Goal: Task Accomplishment & Management: Manage account settings

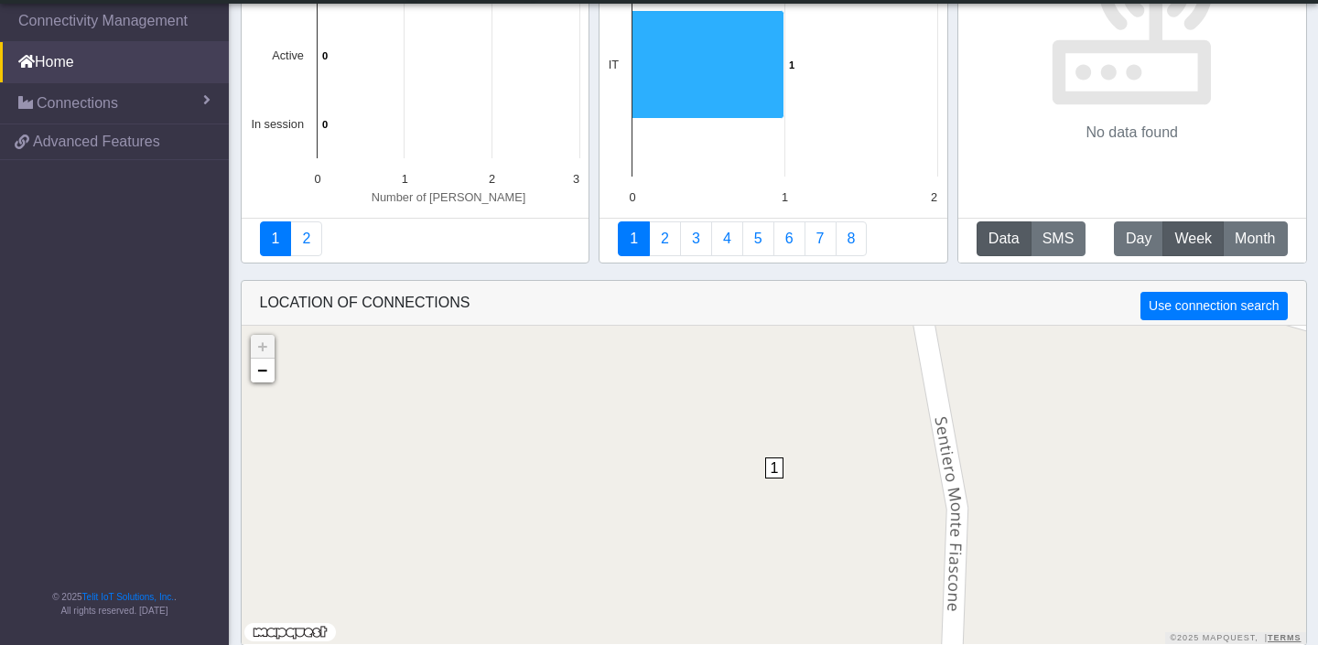
scroll to position [129, 0]
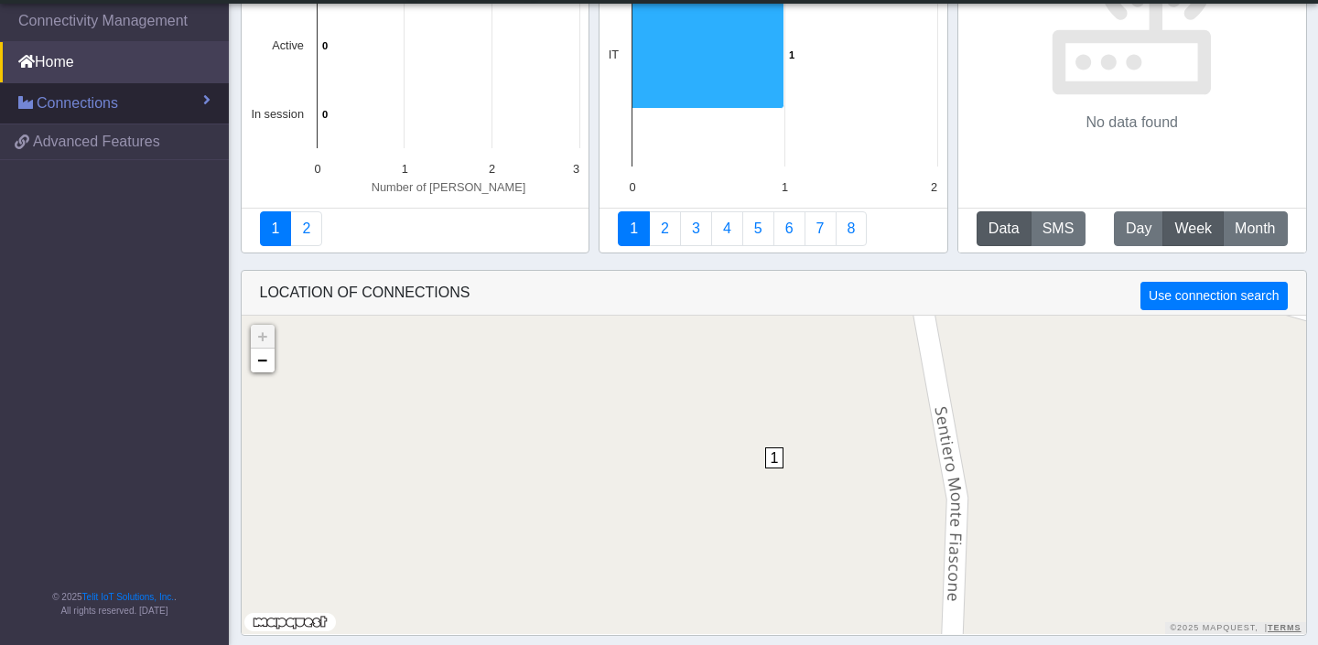
click at [101, 95] on span "Connections" at bounding box center [77, 103] width 81 height 22
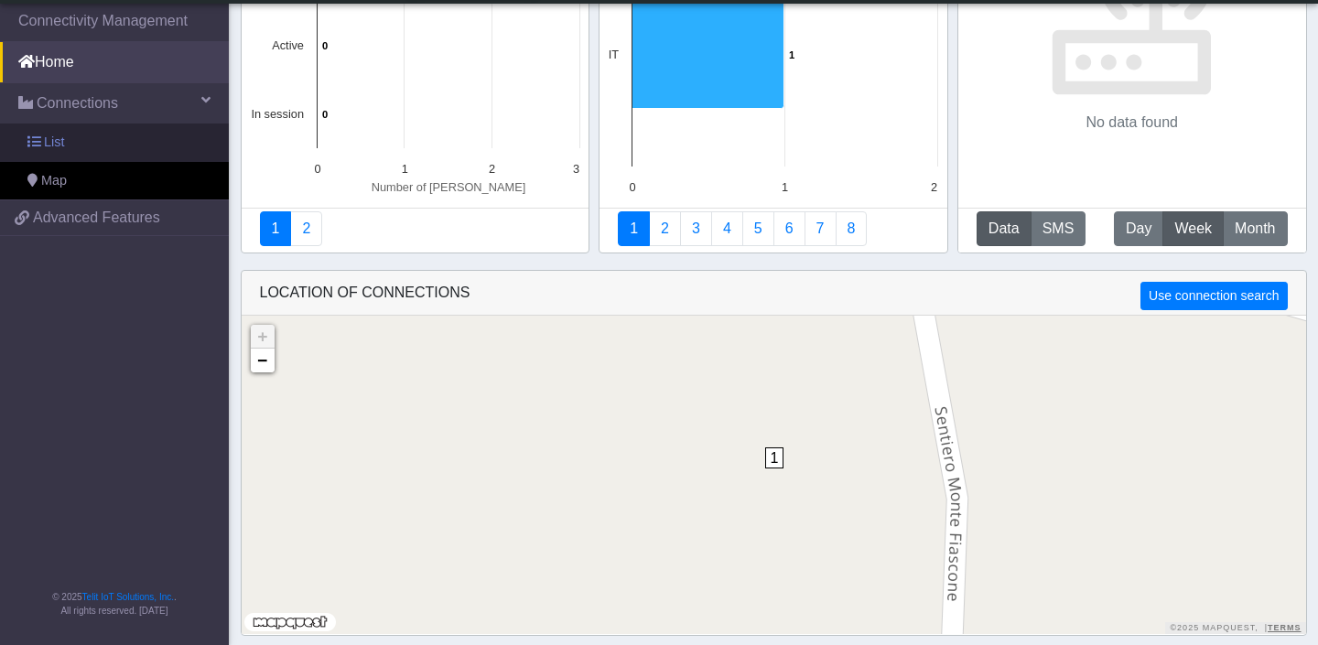
click at [70, 136] on link "List" at bounding box center [114, 143] width 229 height 38
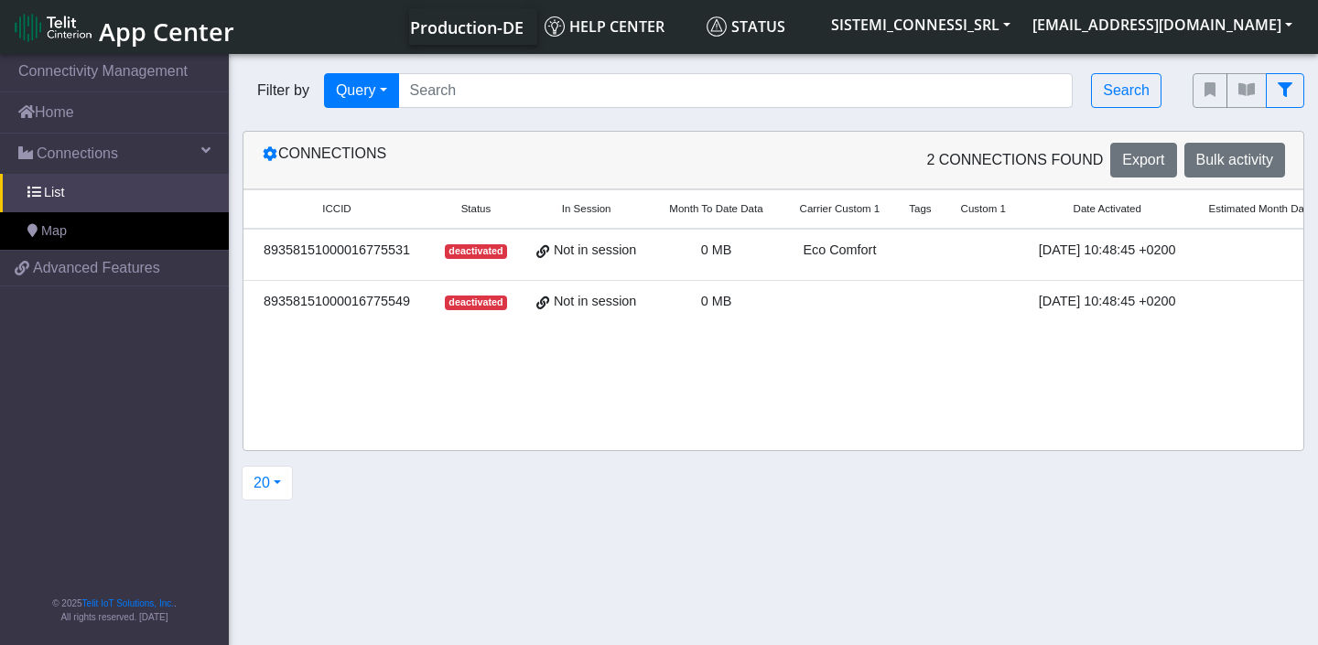
click at [490, 253] on span "deactivated" at bounding box center [476, 251] width 62 height 15
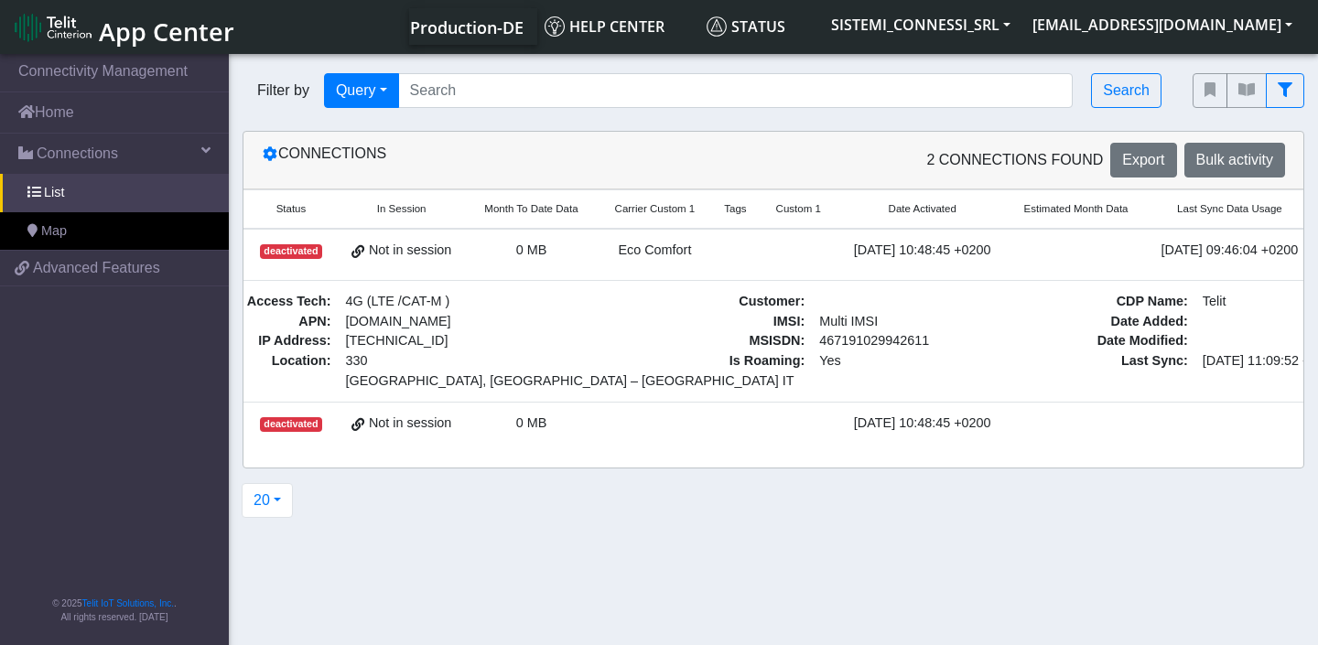
scroll to position [0, 380]
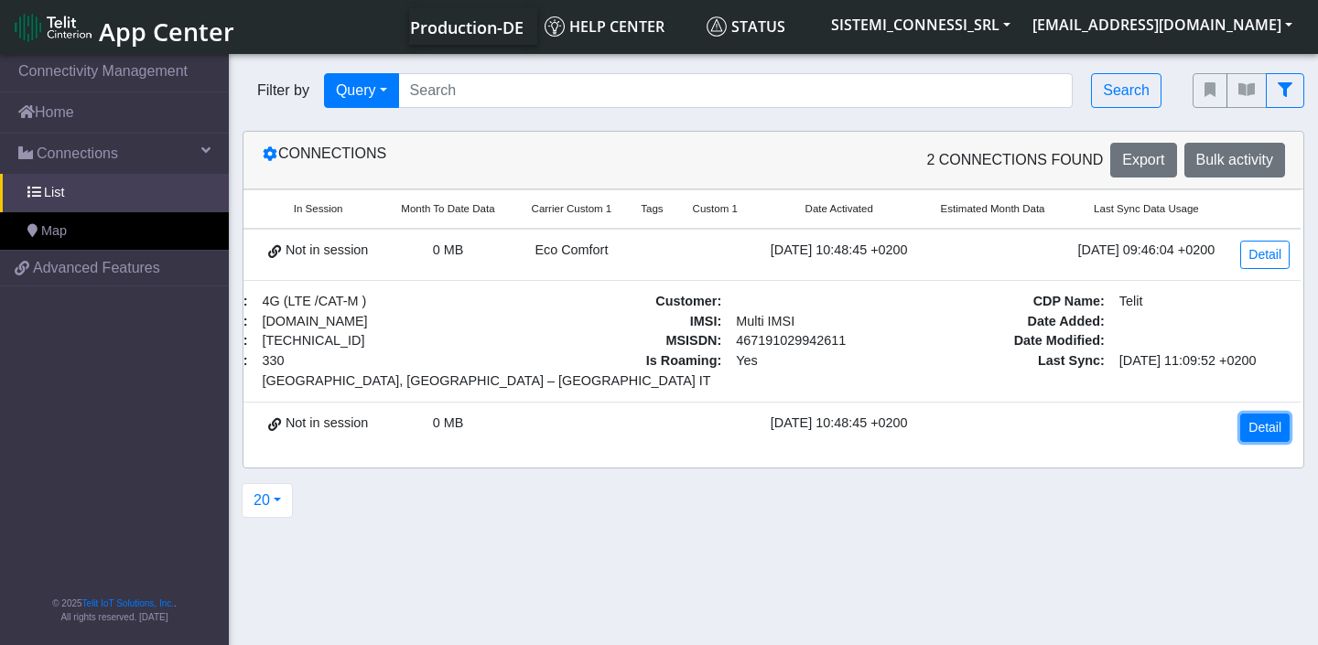
click at [1249, 425] on link "Detail" at bounding box center [1264, 428] width 49 height 28
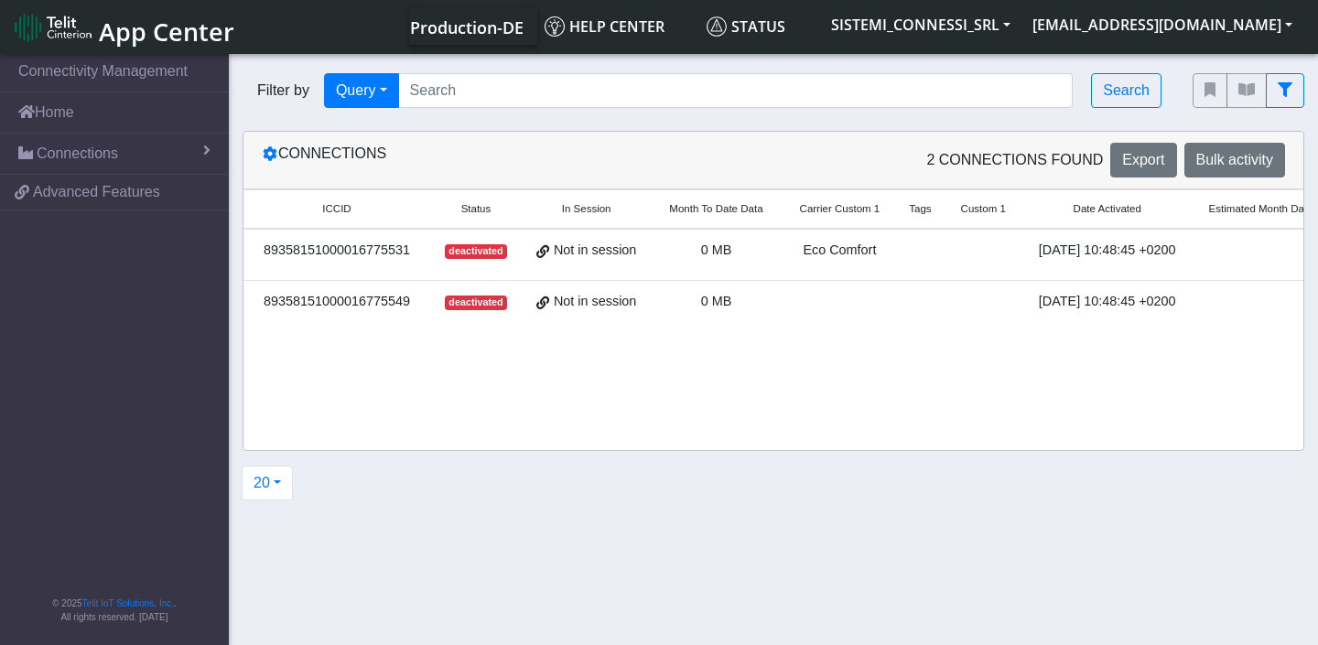
click at [1180, 254] on div "[DATE] 10:48:45 +0200" at bounding box center [1107, 251] width 145 height 20
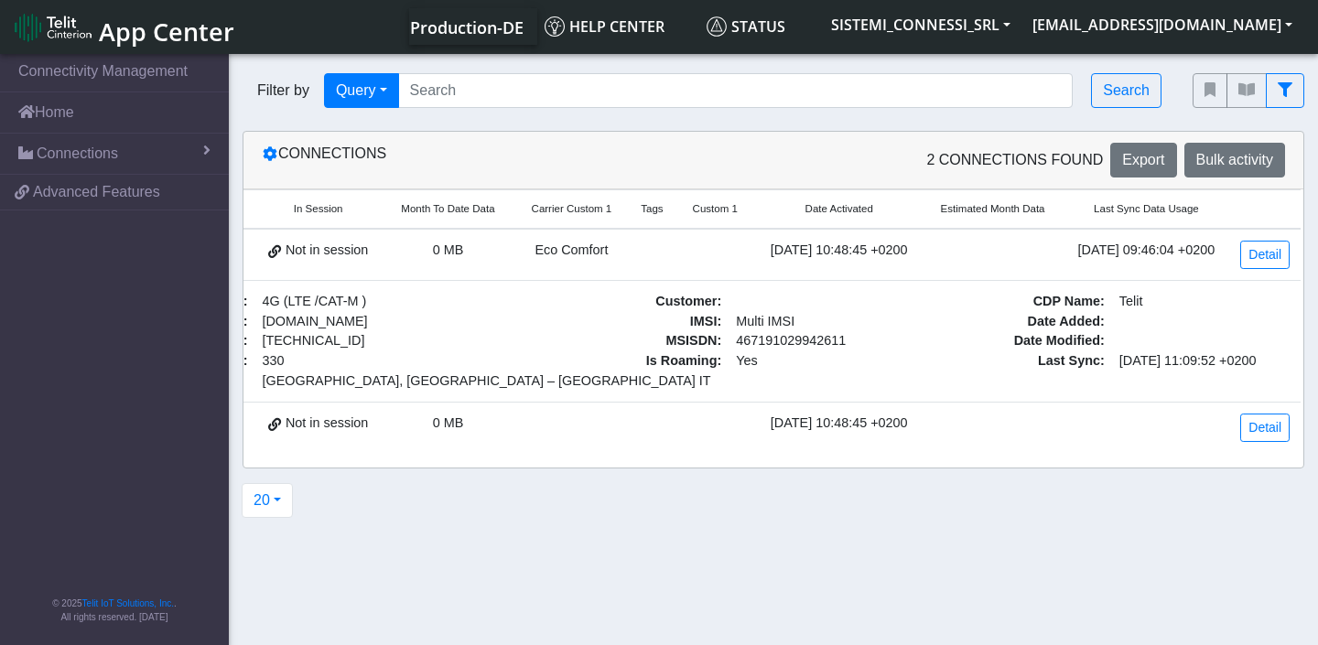
scroll to position [0, 380]
click at [1266, 254] on link "Detail" at bounding box center [1264, 255] width 49 height 28
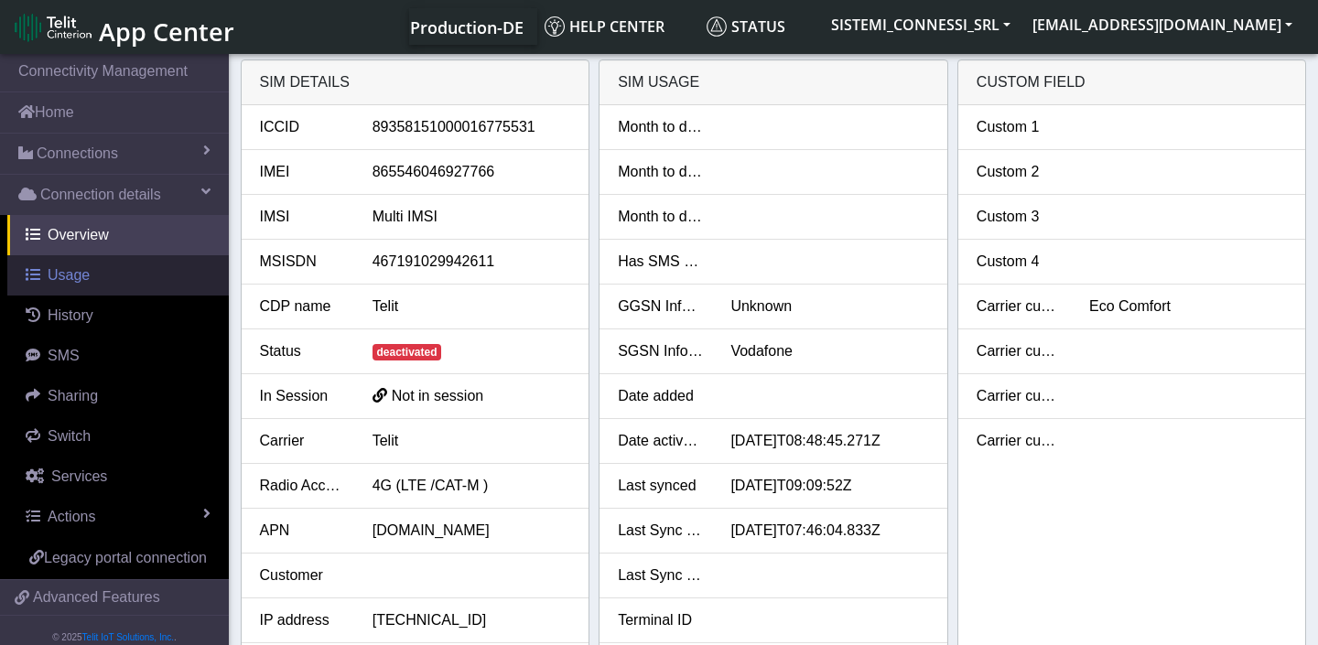
click at [92, 283] on link "Usage" at bounding box center [117, 275] width 221 height 40
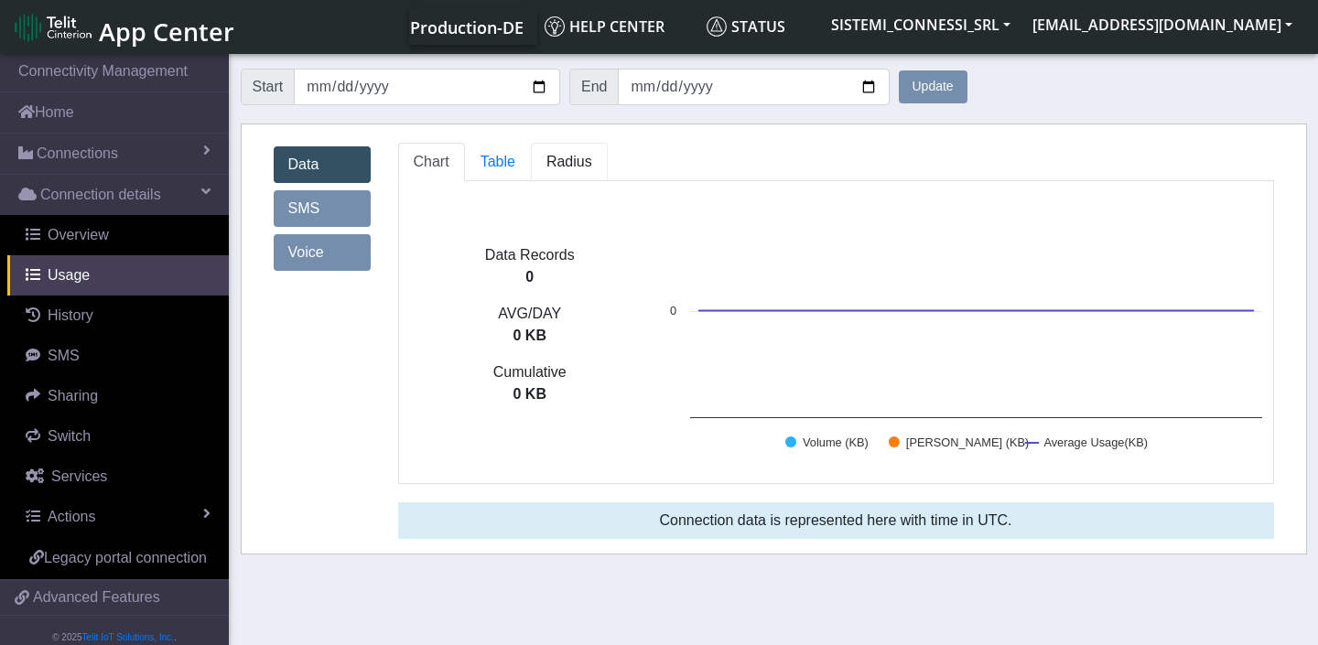
click at [531, 171] on link "Radius" at bounding box center [498, 162] width 66 height 38
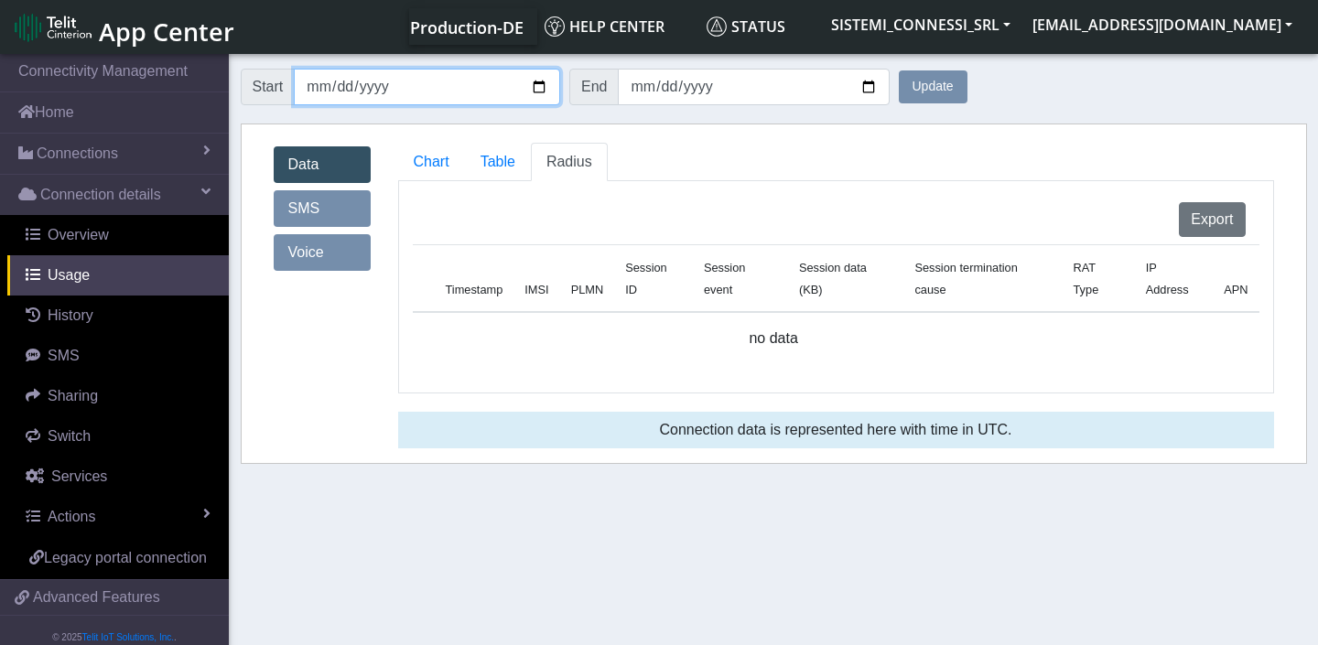
click at [350, 85] on input "[DATE]" at bounding box center [427, 87] width 266 height 37
click at [348, 86] on input "[DATE]" at bounding box center [427, 87] width 266 height 37
type input "[DATE]"
click at [933, 95] on button "Update" at bounding box center [933, 86] width 69 height 33
click at [442, 159] on span "Chart" at bounding box center [432, 162] width 36 height 16
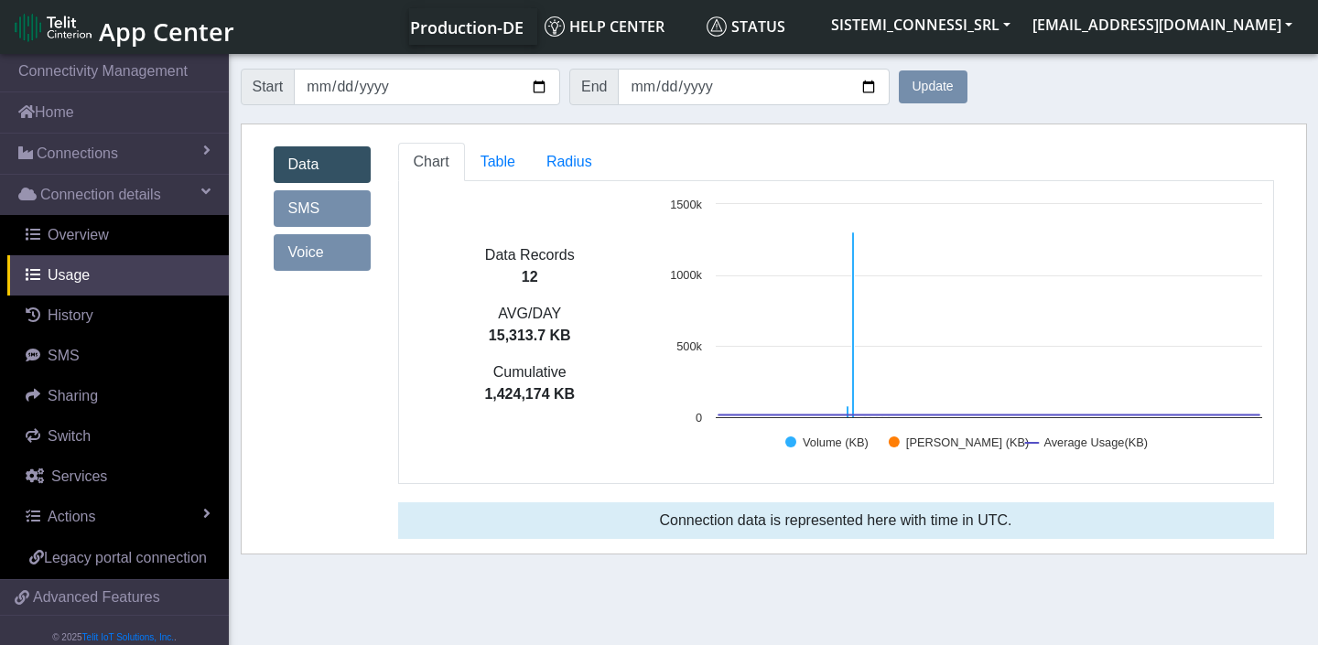
click at [936, 83] on button "Update" at bounding box center [933, 86] width 69 height 33
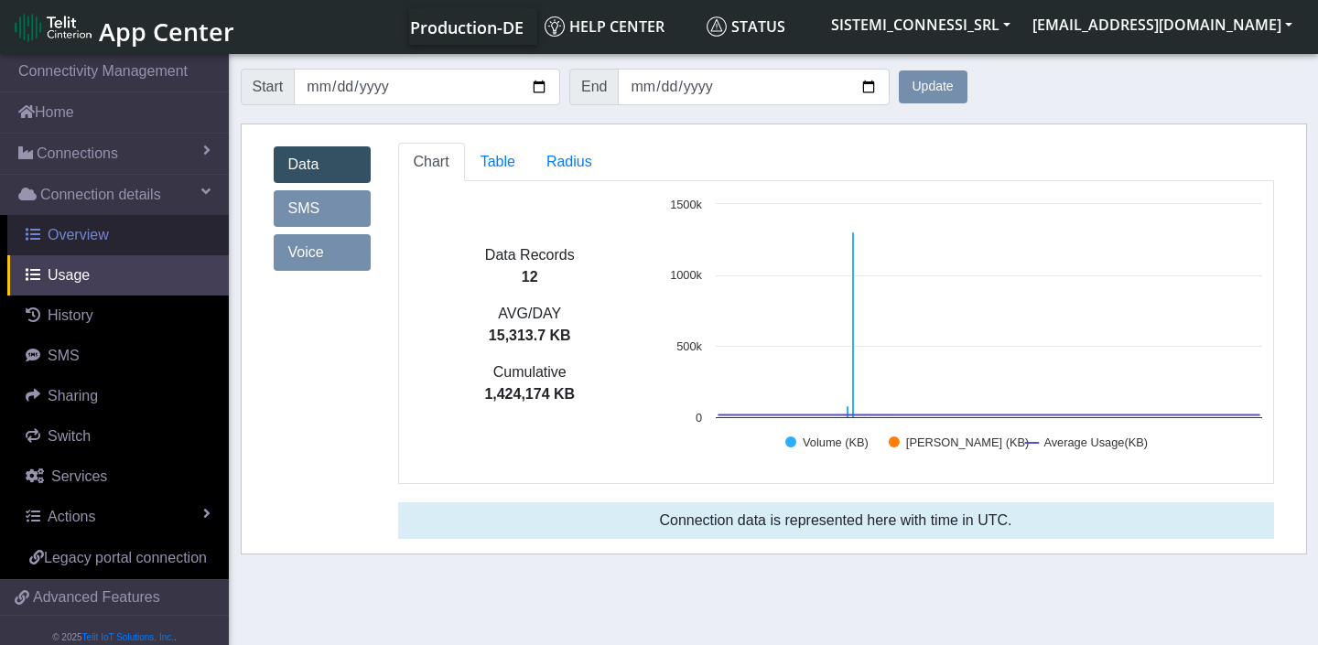
click at [102, 241] on span "Overview" at bounding box center [78, 235] width 61 height 16
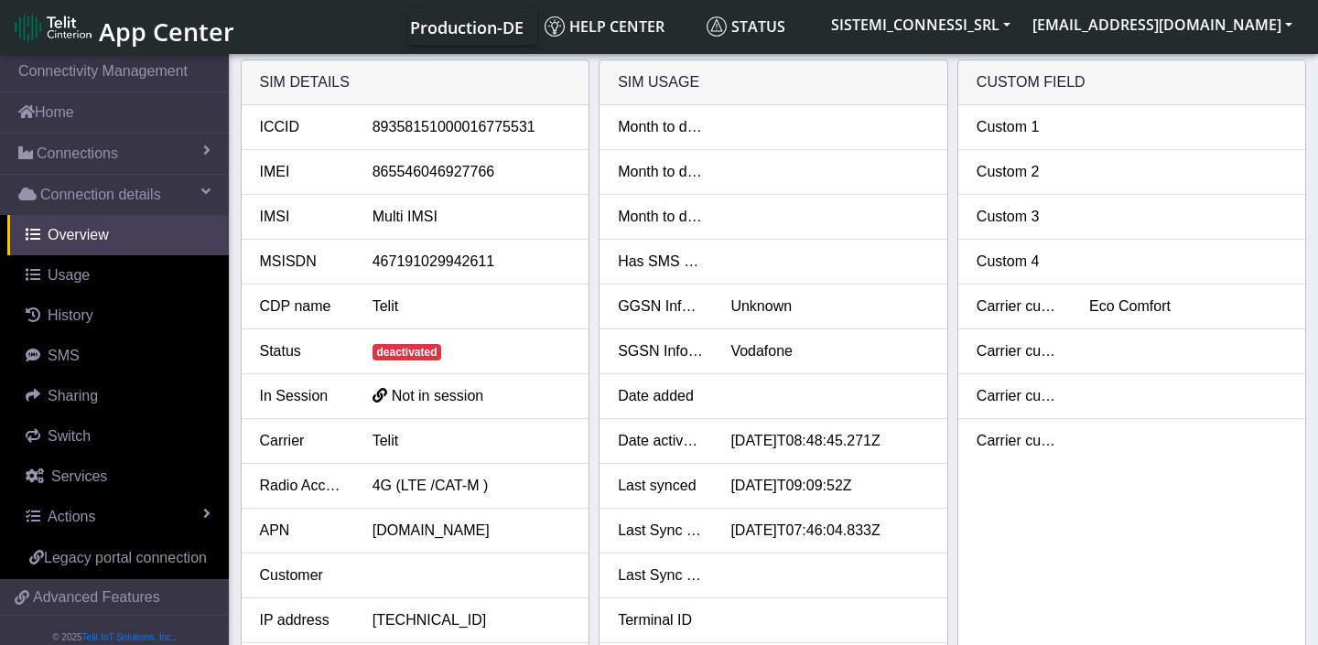
click at [432, 356] on span "deactivated" at bounding box center [407, 352] width 70 height 16
click at [383, 337] on li "Status deactivated" at bounding box center [416, 351] width 348 height 45
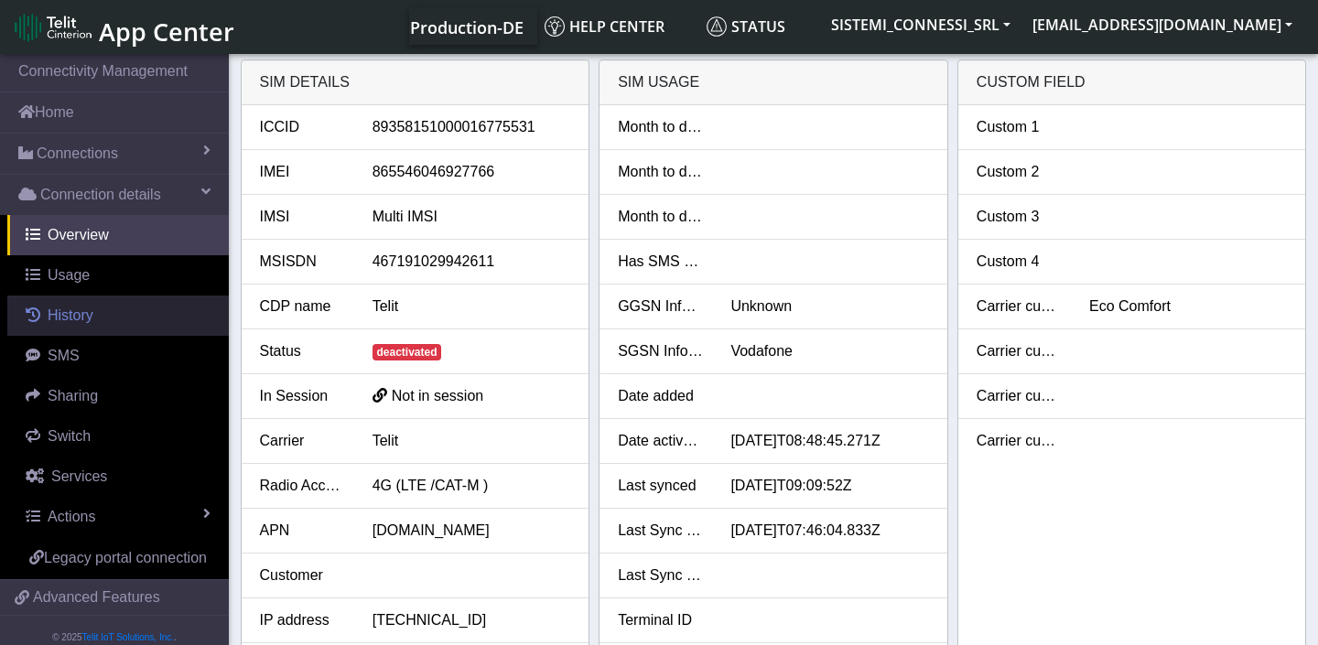
click at [91, 312] on span "History" at bounding box center [71, 315] width 46 height 16
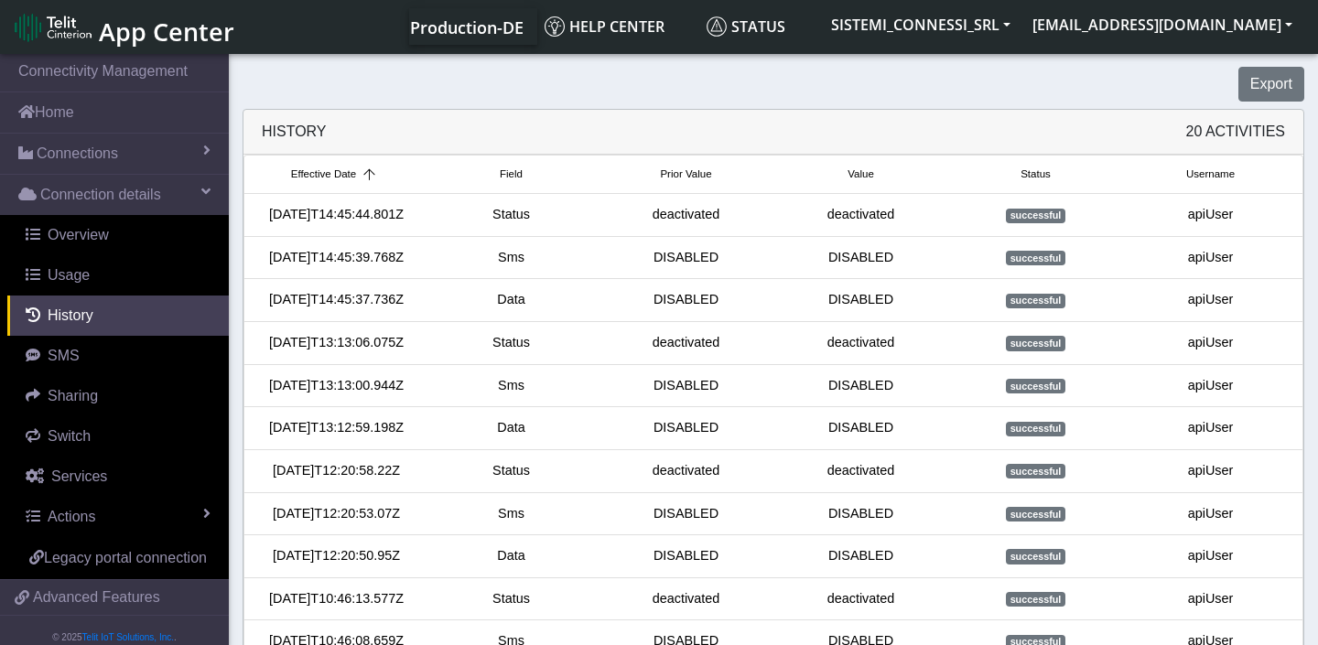
click at [702, 268] on div "DISABLED" at bounding box center [685, 258] width 175 height 20
click at [89, 475] on span "Services" at bounding box center [79, 477] width 56 height 16
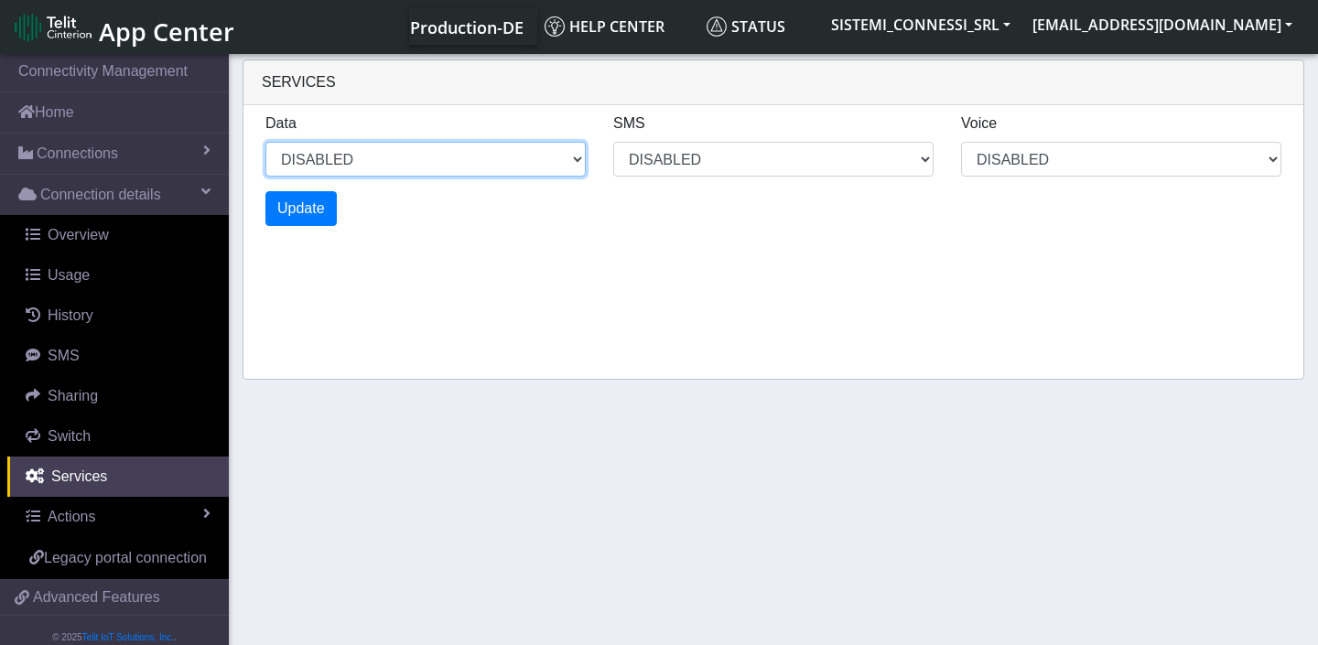
click at [543, 163] on select "DISABLED" at bounding box center [425, 159] width 320 height 35
click at [265, 142] on select "DISABLED" at bounding box center [425, 159] width 320 height 35
click at [554, 159] on select "DISABLED" at bounding box center [425, 159] width 320 height 35
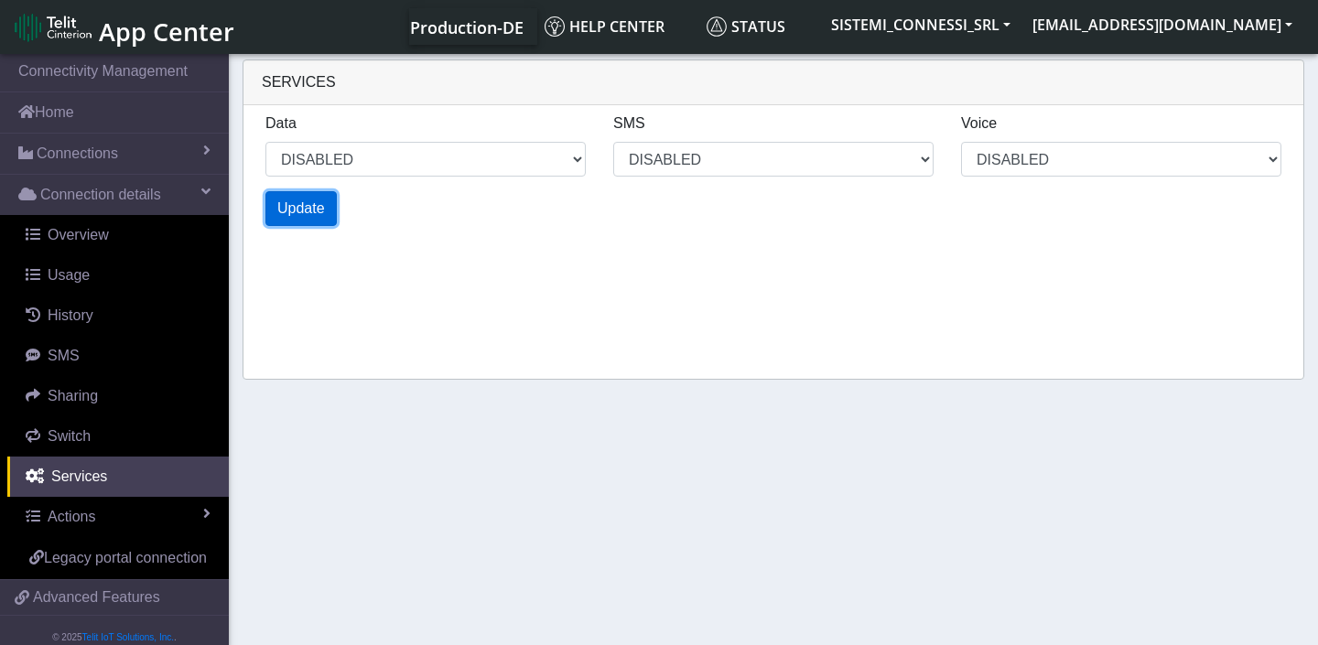
select select "1: 1"
select select "1: 0"
click at [316, 209] on span "Update" at bounding box center [301, 208] width 48 height 16
select select "3: 1"
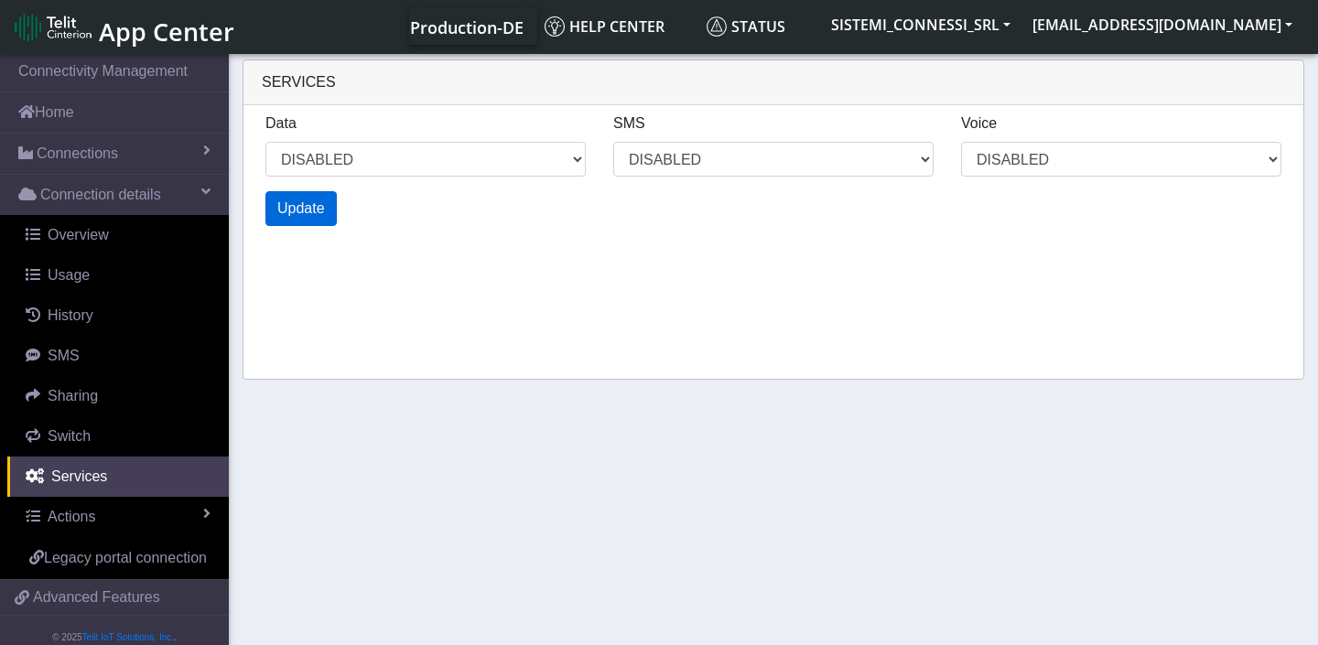
select select "3: 0"
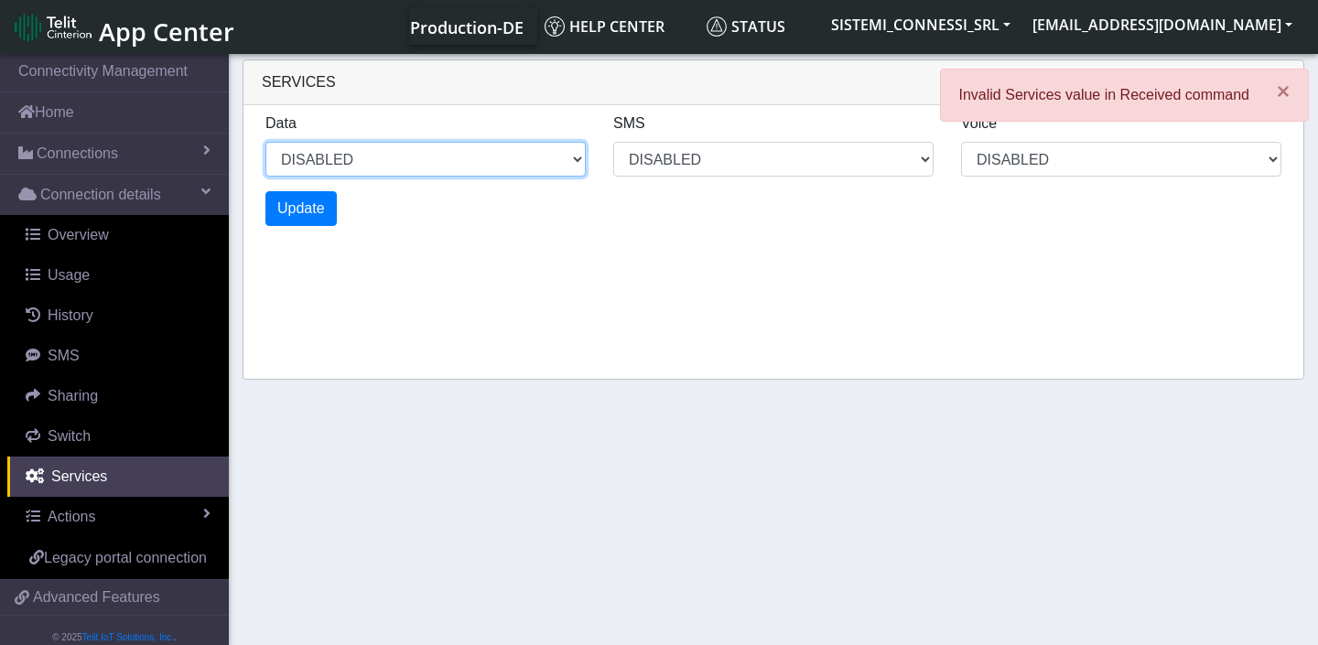
click at [583, 160] on select "DISABLED" at bounding box center [425, 159] width 320 height 35
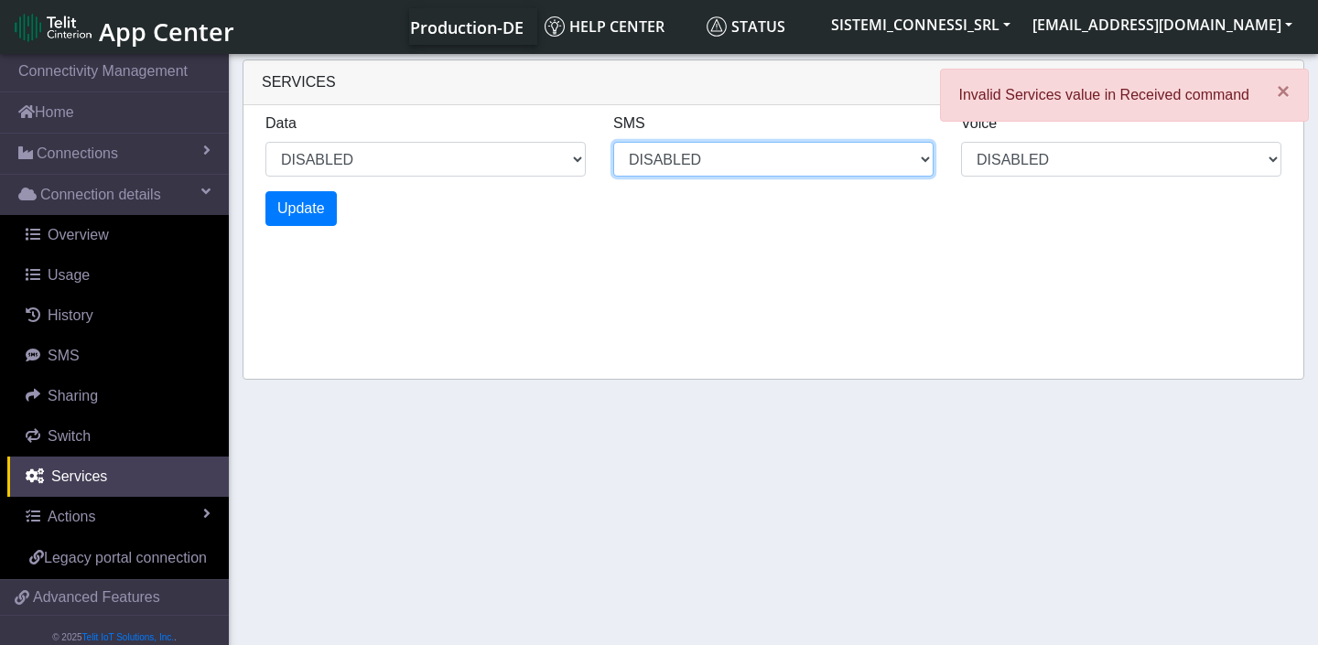
click at [586, 151] on select "DISABLED" at bounding box center [425, 159] width 320 height 35
select select "4: 1"
select select "4: 0"
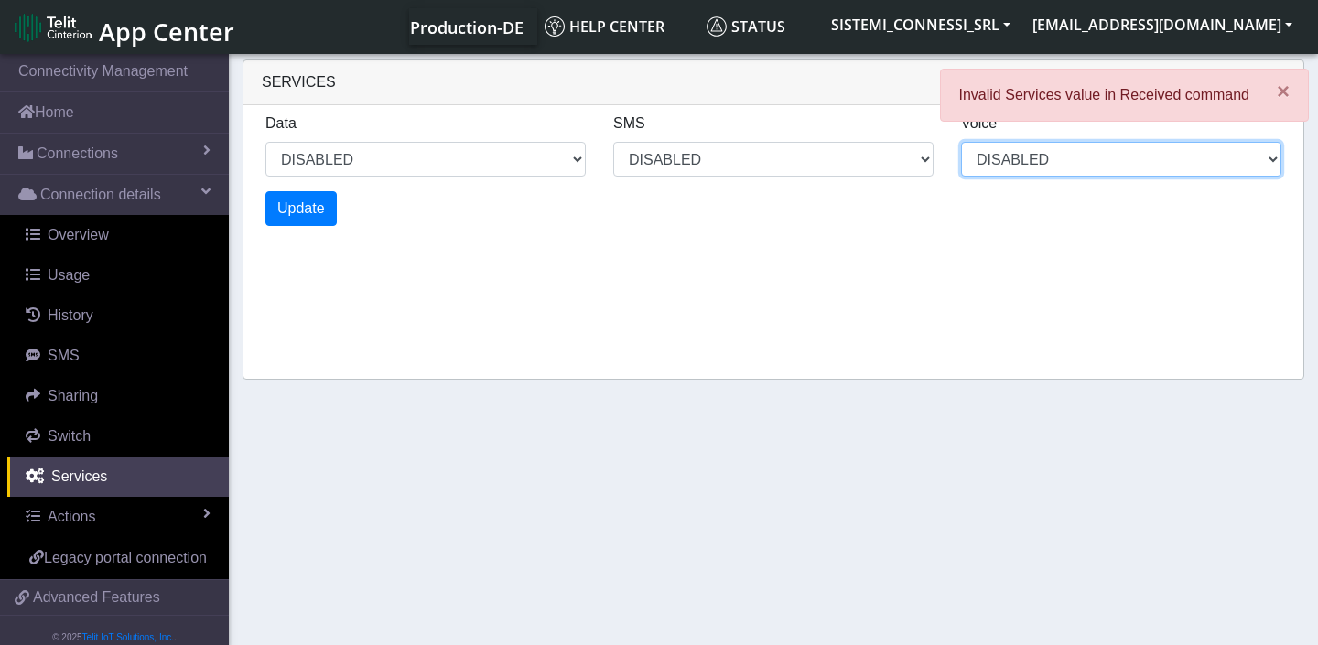
click at [1031, 145] on select "DISABLED" at bounding box center [1121, 159] width 320 height 35
select select "5: 1"
select select "5: 0"
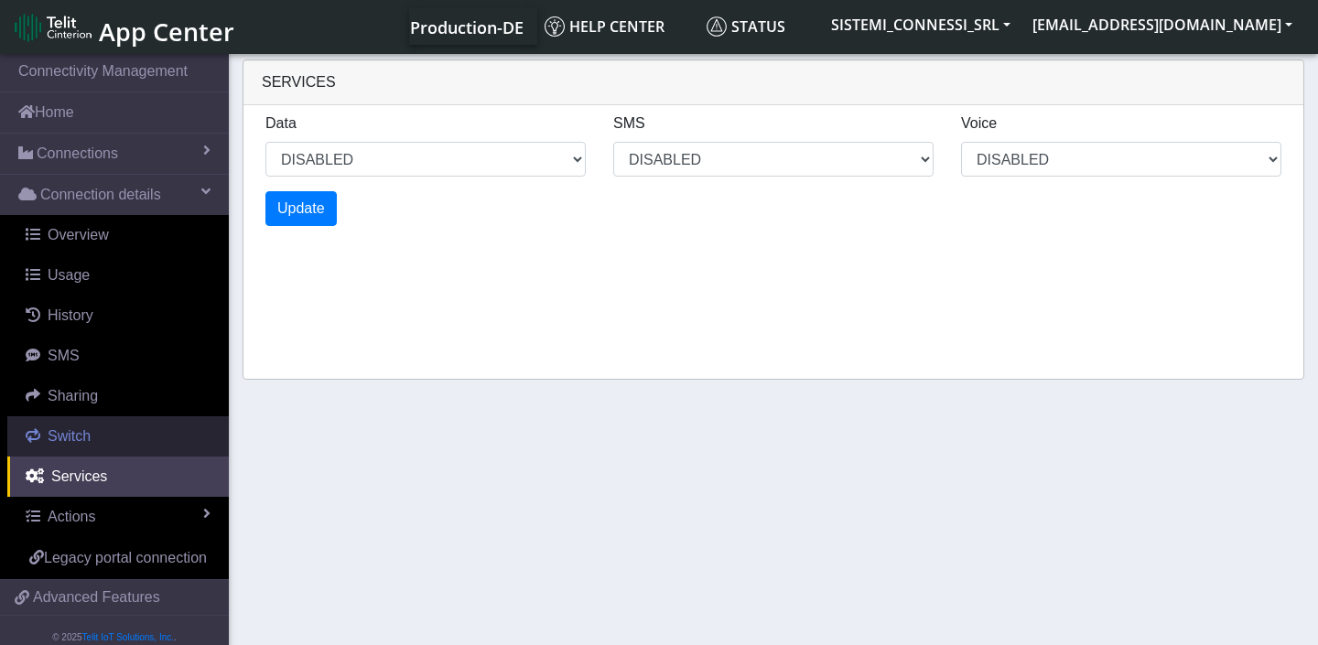
click at [76, 436] on span "Switch" at bounding box center [69, 436] width 43 height 16
select select "6: 1"
select select "6: 0"
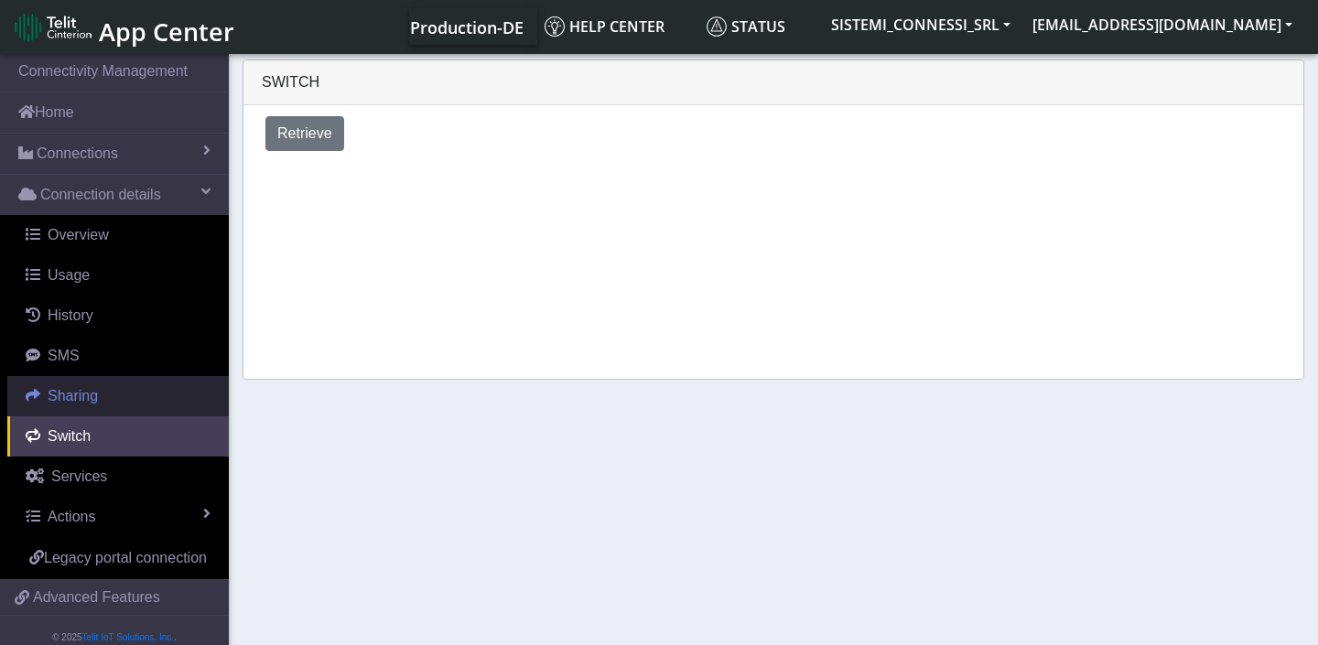
click at [91, 399] on span "Sharing" at bounding box center [73, 396] width 50 height 16
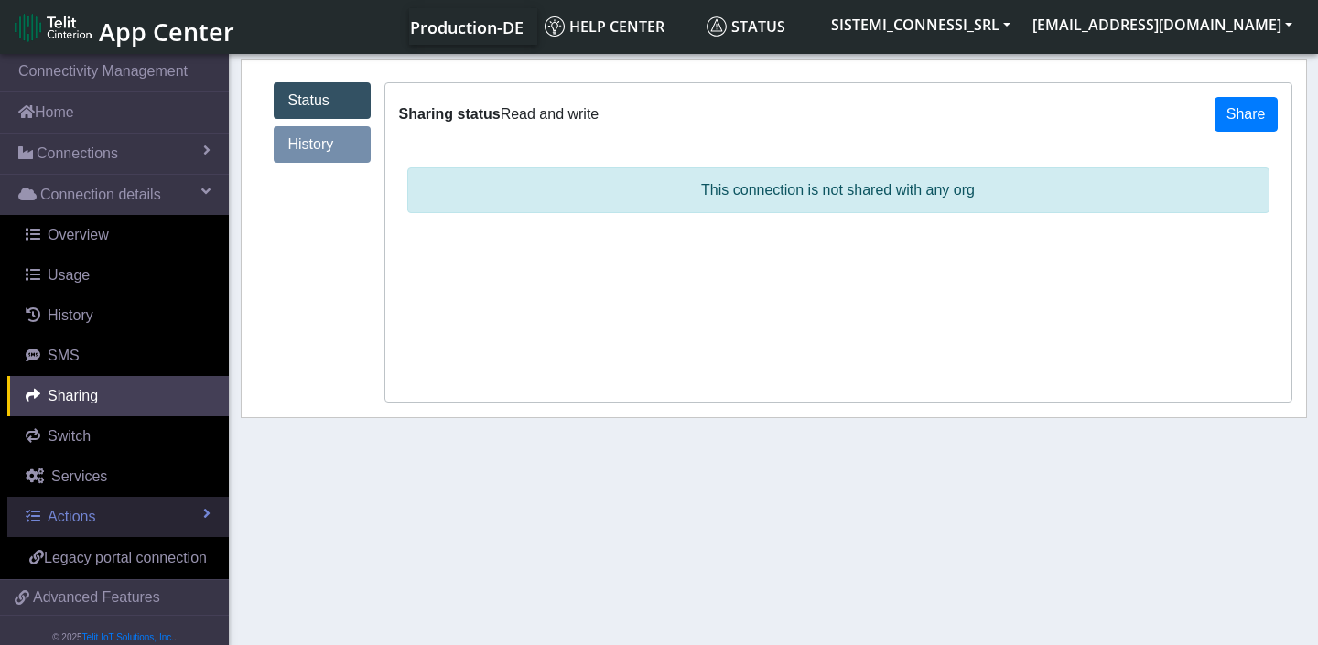
click at [92, 521] on span "Actions" at bounding box center [72, 517] width 48 height 16
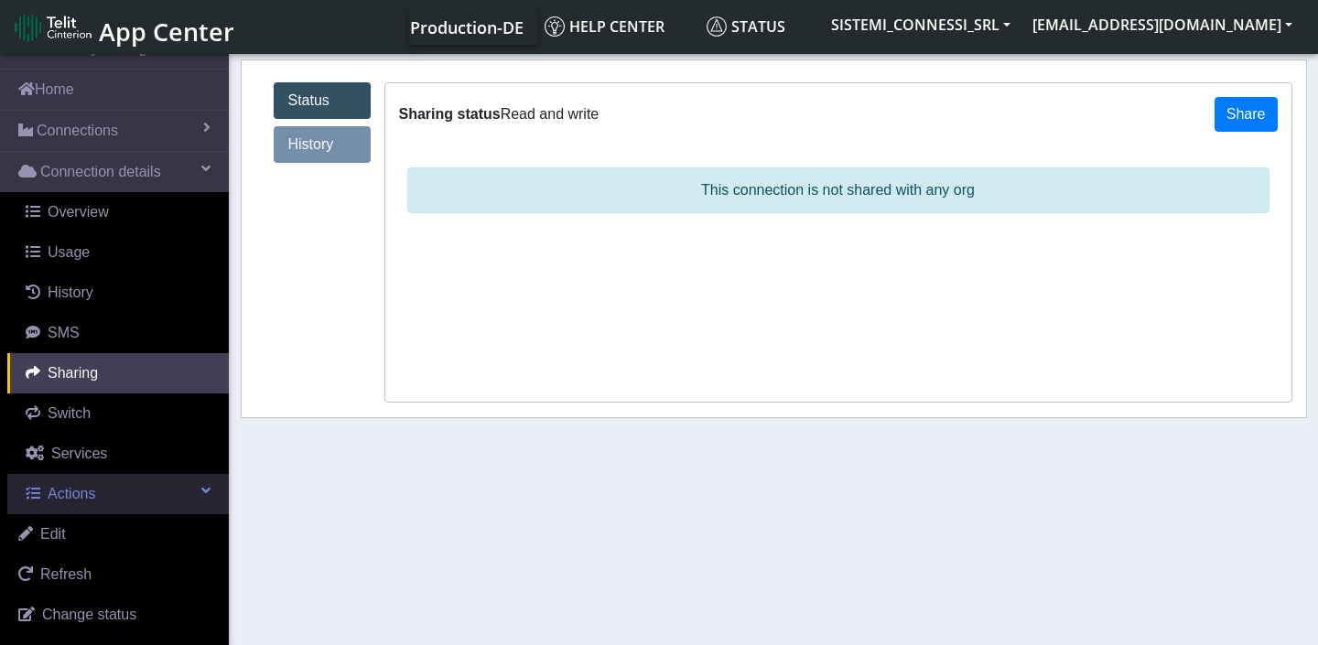
scroll to position [52, 0]
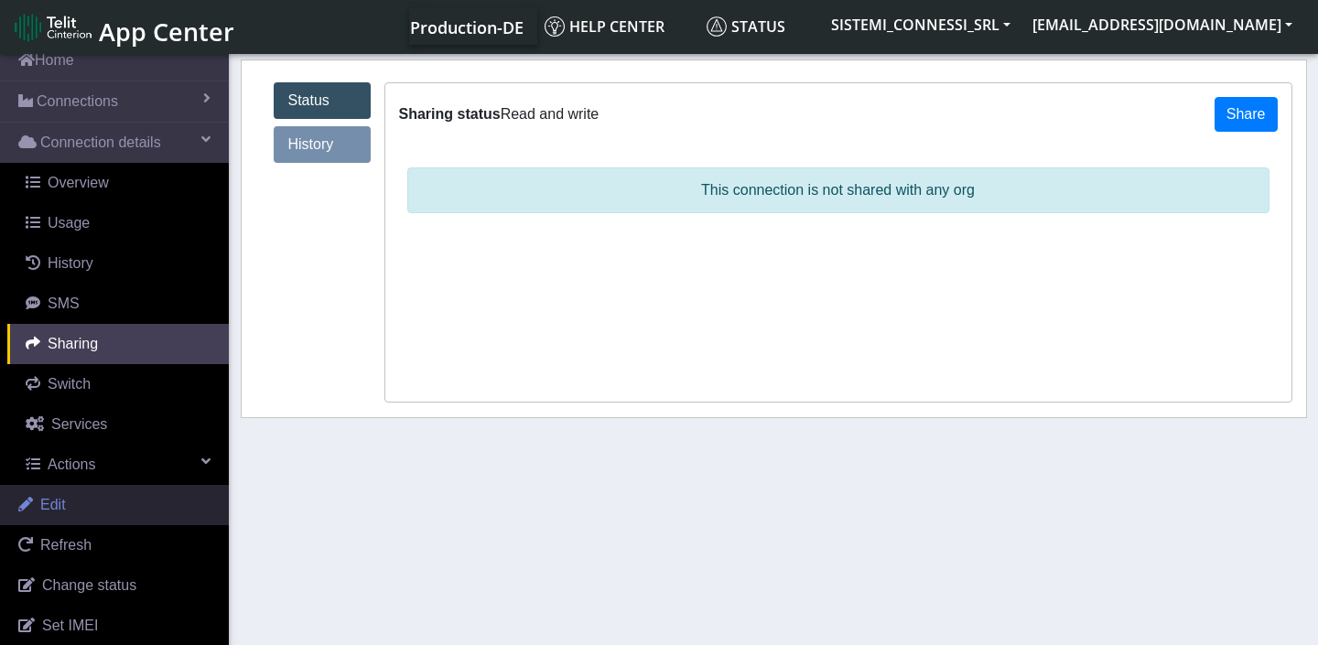
click at [78, 505] on link "Edit" at bounding box center [114, 505] width 229 height 40
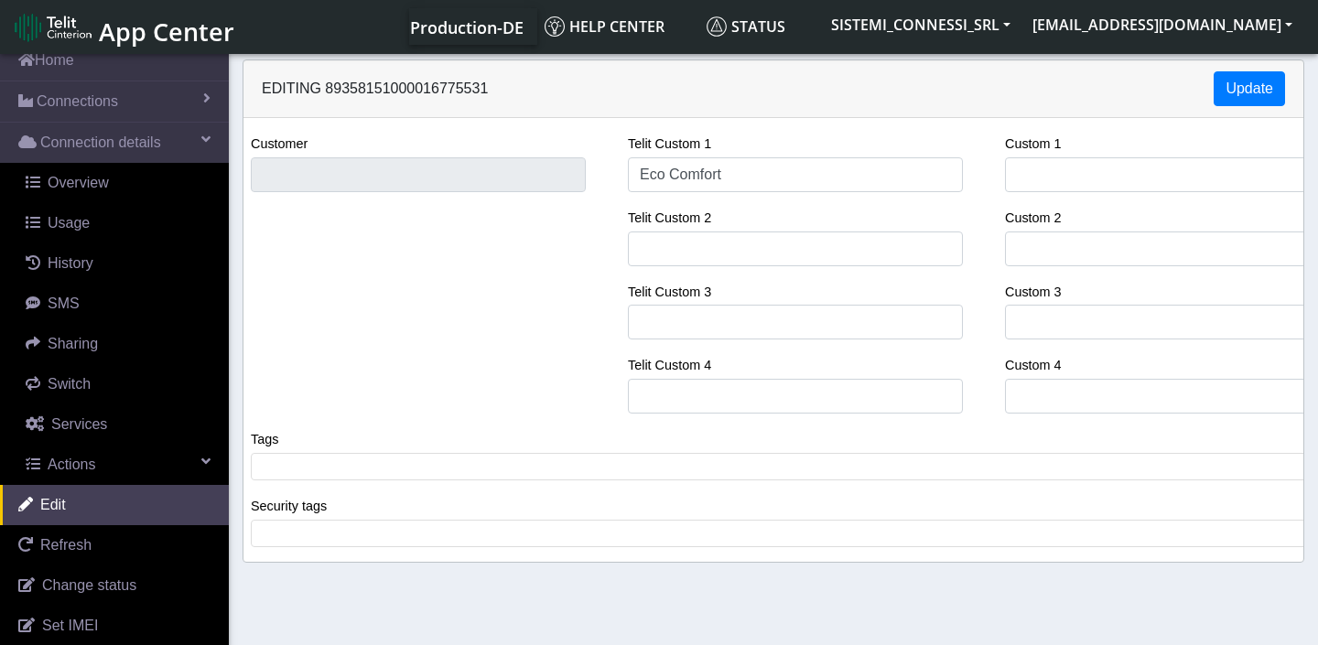
scroll to position [6, 0]
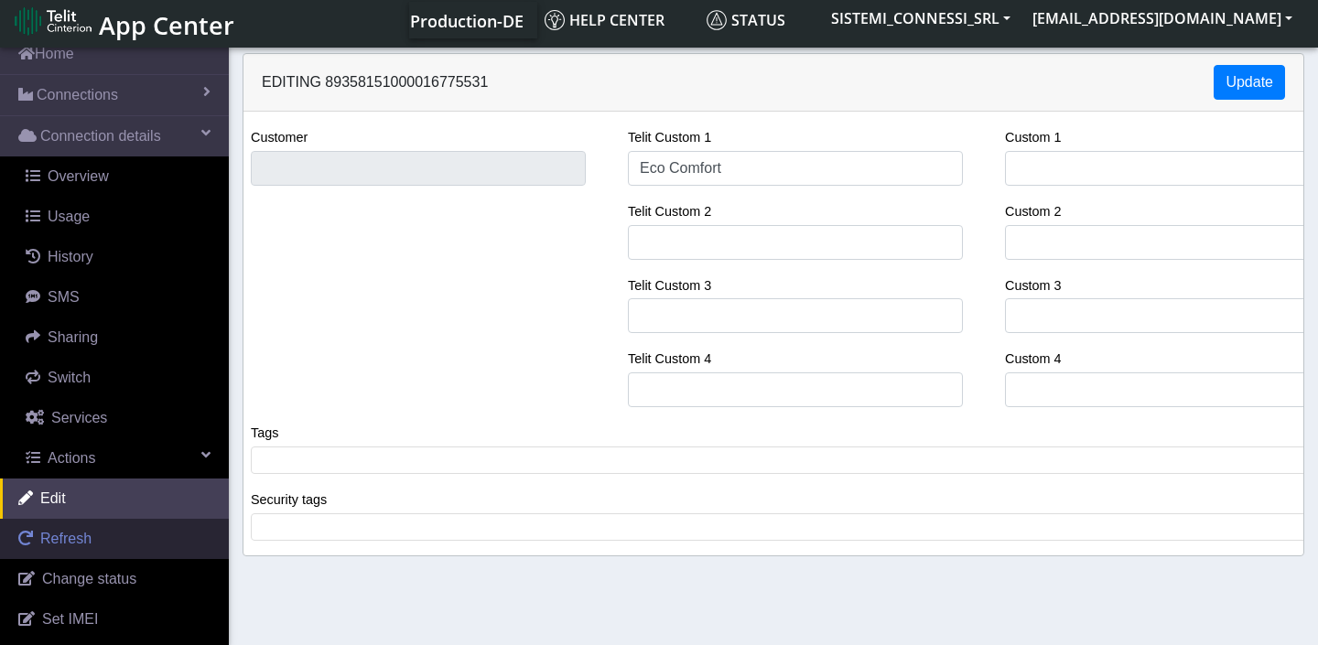
click at [102, 539] on link "Refresh" at bounding box center [114, 539] width 229 height 40
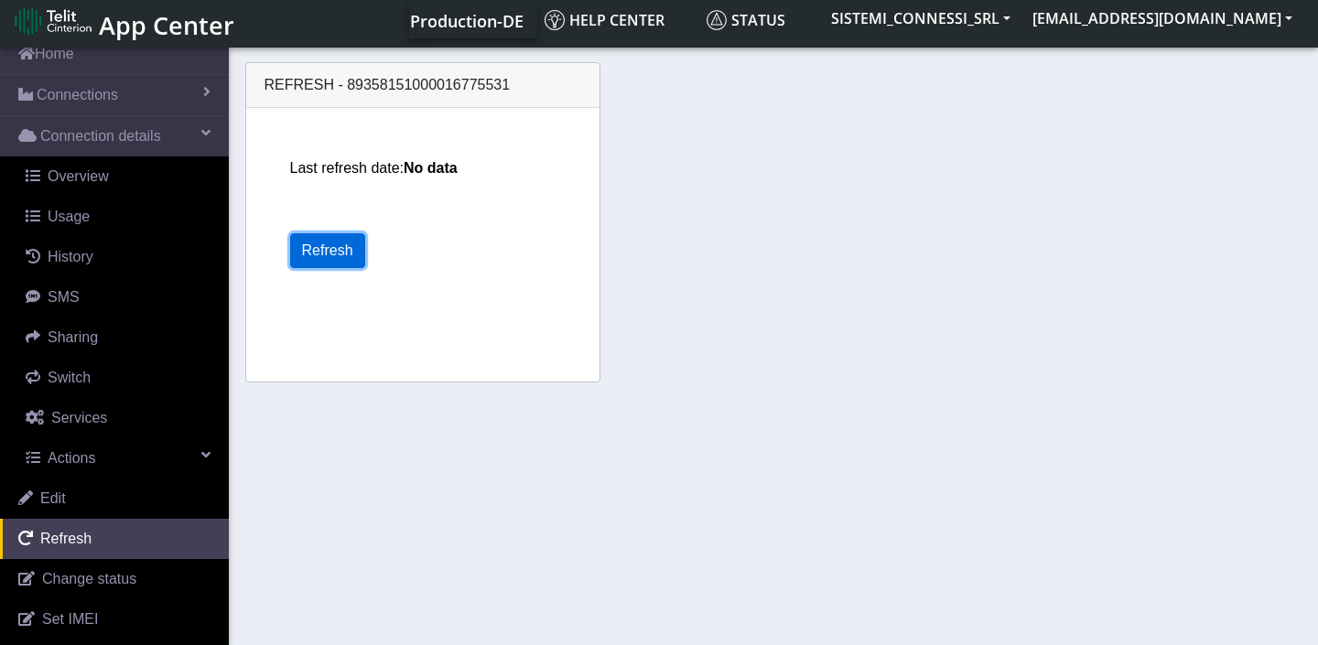
click at [336, 247] on button "Refresh" at bounding box center [327, 250] width 75 height 35
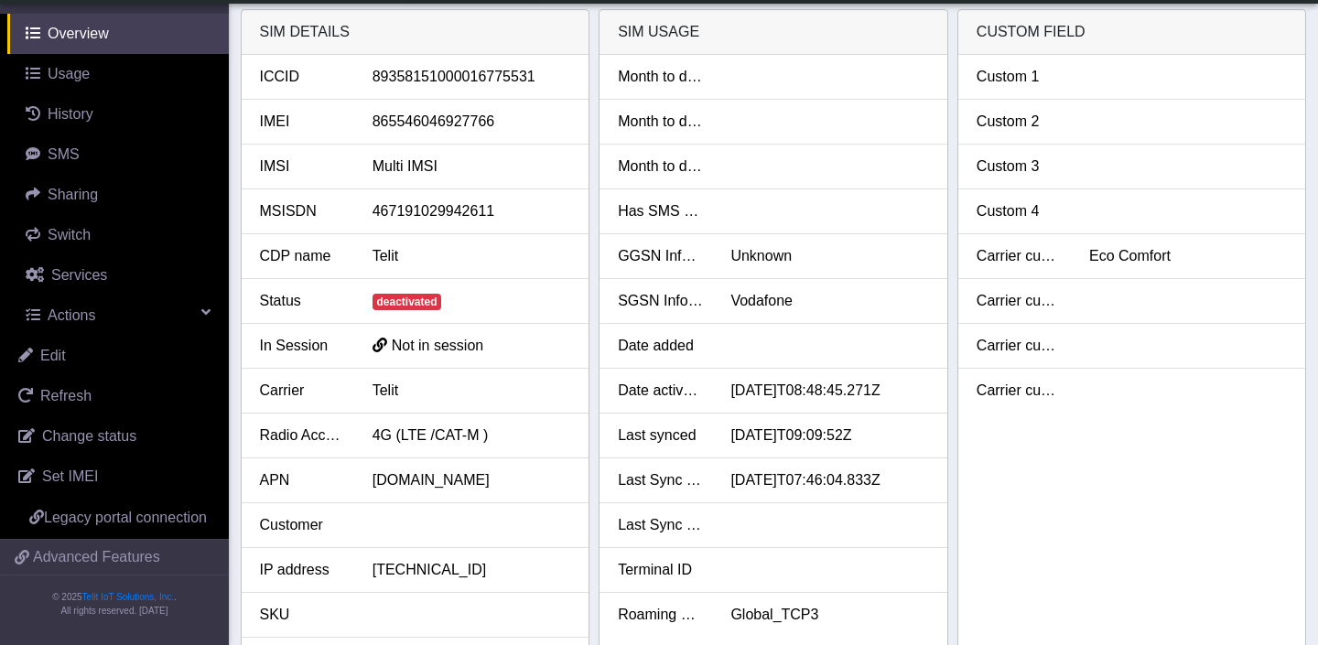
scroll to position [217, 0]
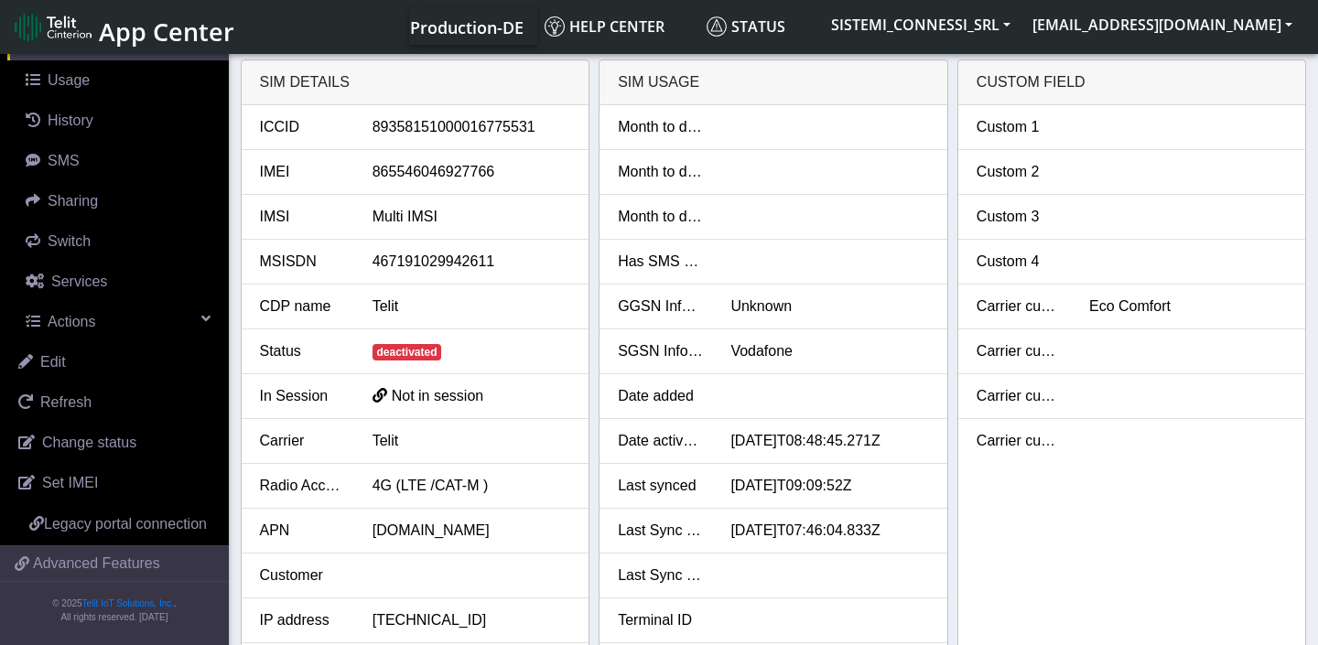
click at [411, 351] on span "deactivated" at bounding box center [407, 352] width 70 height 16
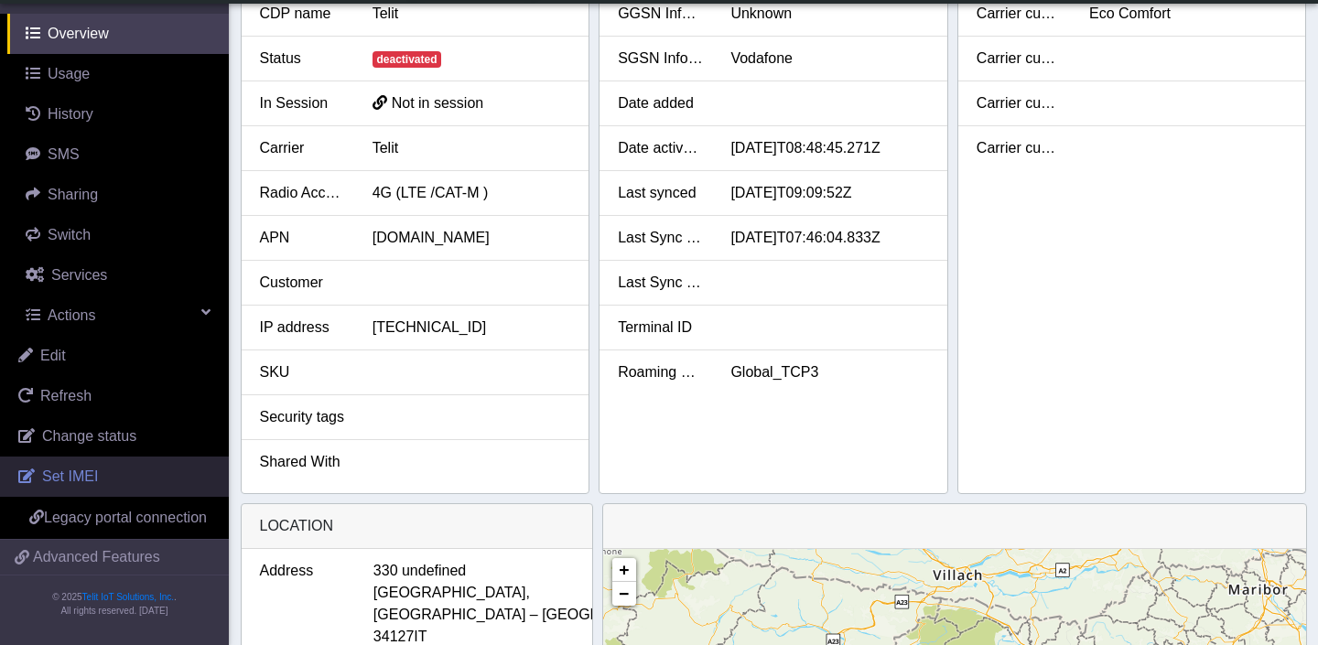
scroll to position [244, 0]
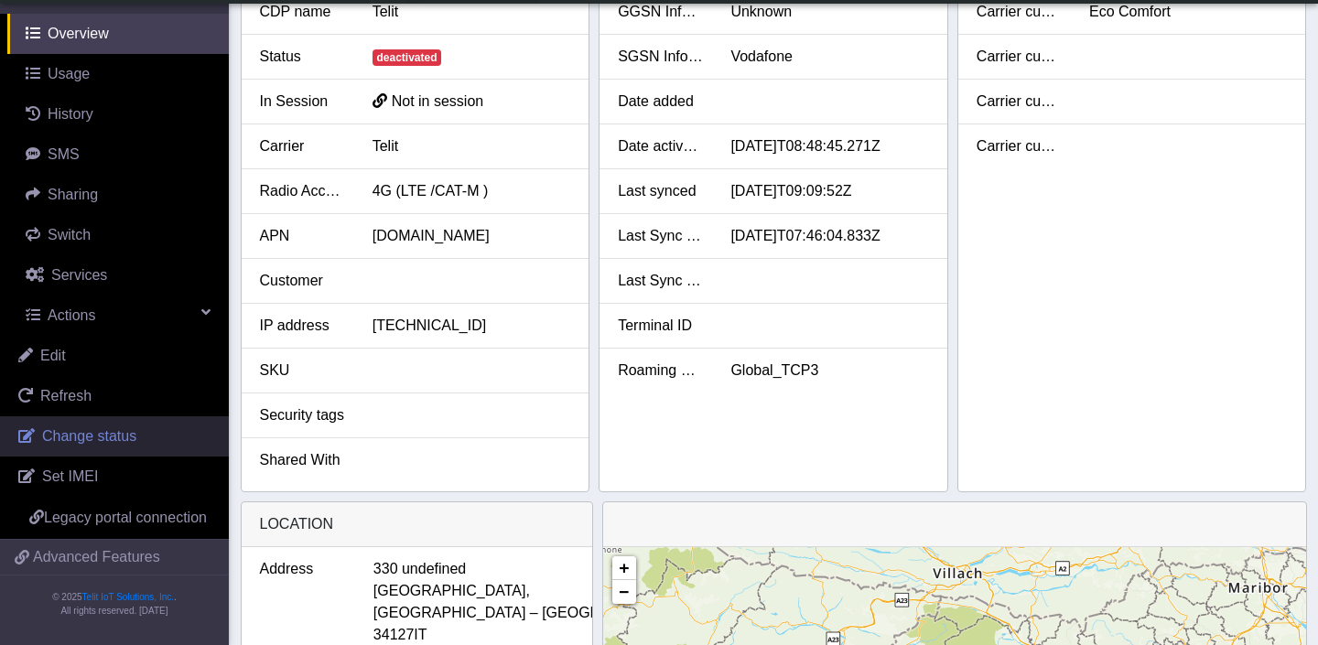
click at [136, 428] on span "Change status" at bounding box center [89, 436] width 94 height 16
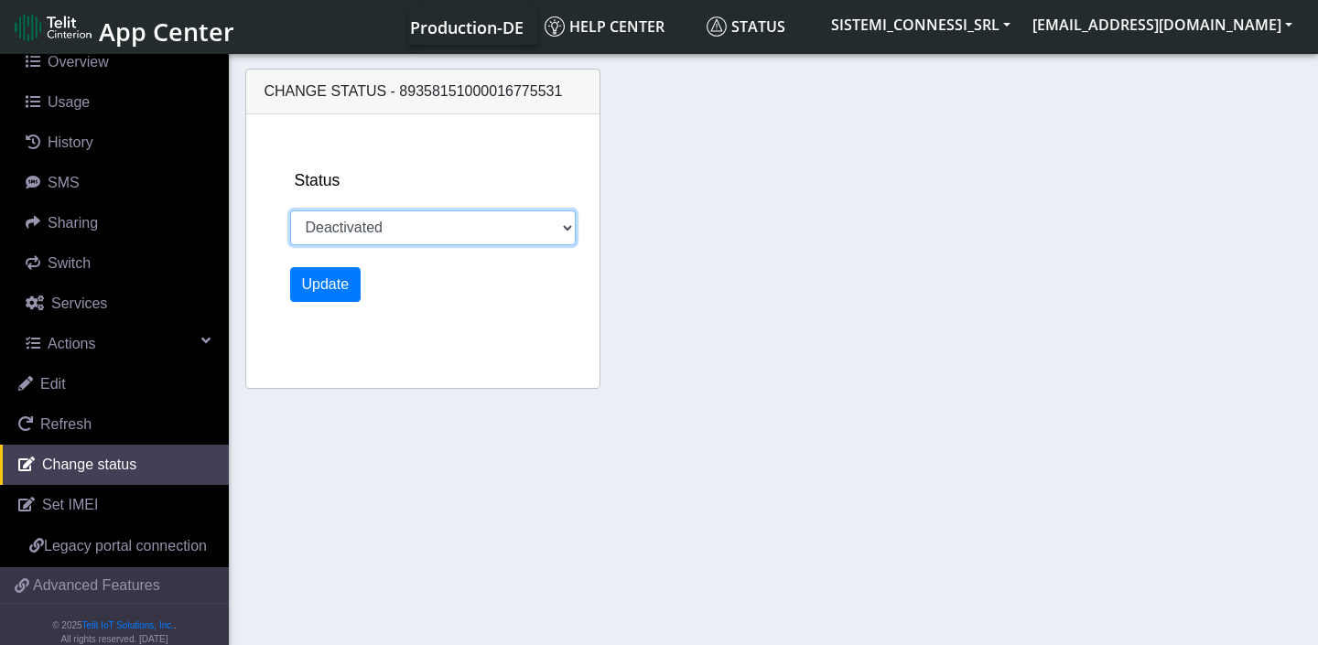
click at [405, 229] on select "Activated Deactivated" at bounding box center [433, 227] width 286 height 35
select select "activated"
click at [290, 210] on select "Activated Deactivated" at bounding box center [433, 227] width 286 height 35
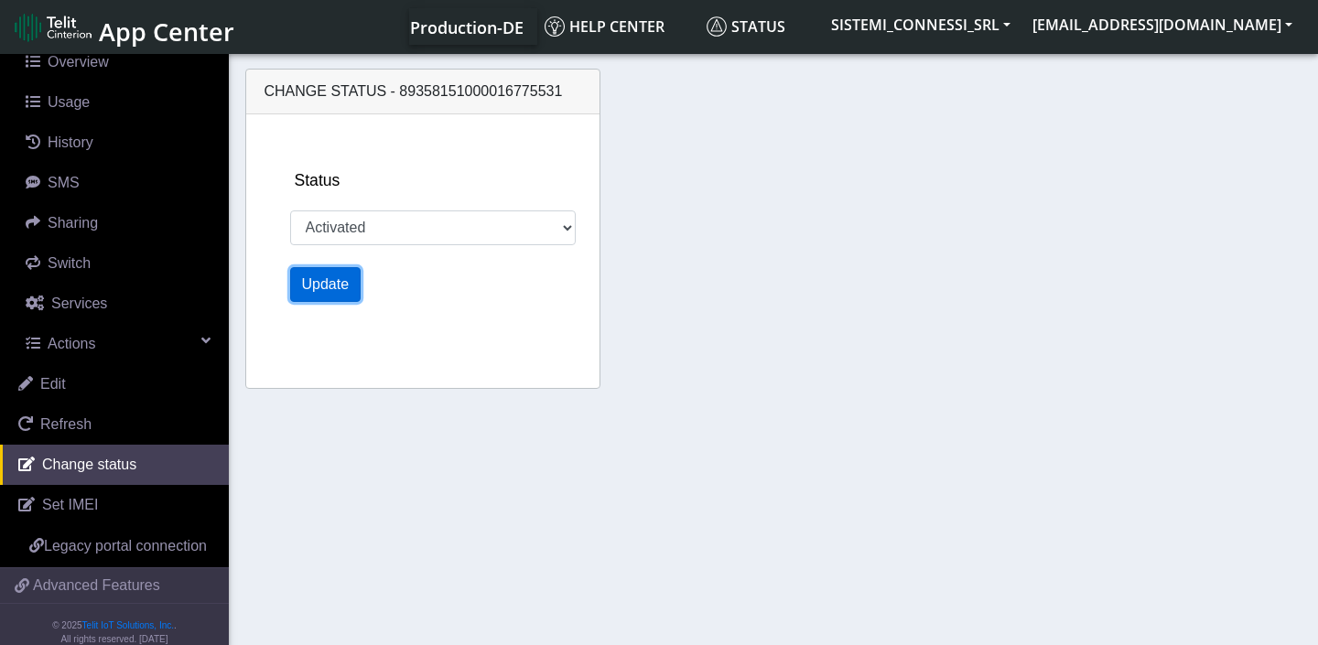
click at [336, 289] on button "Update" at bounding box center [325, 284] width 71 height 35
